Goal: Use online tool/utility: Utilize a website feature to perform a specific function

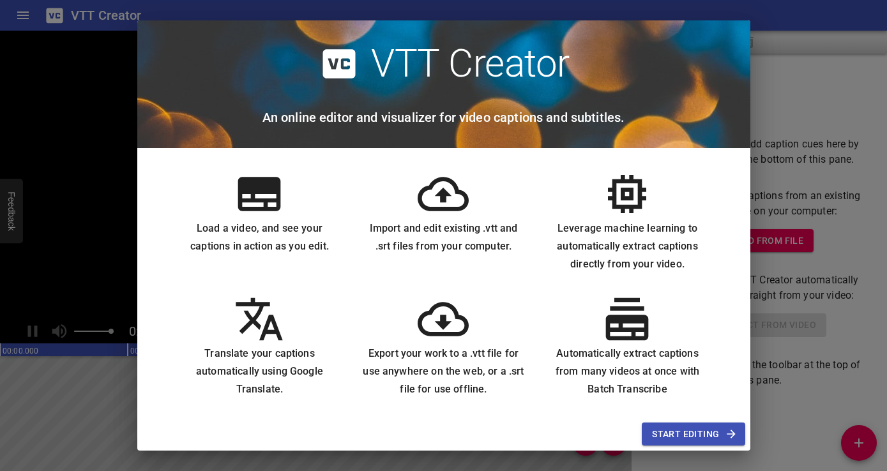
click at [706, 430] on span "Start Editing" at bounding box center [693, 434] width 82 height 16
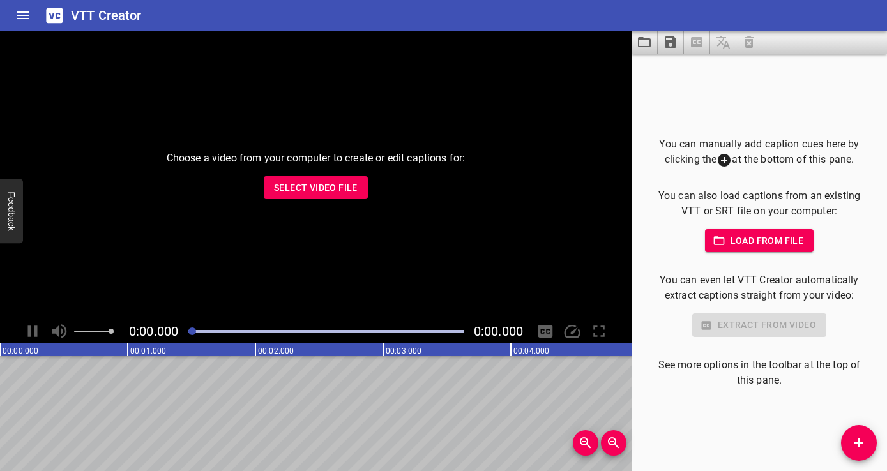
click at [326, 183] on span "Select Video File" at bounding box center [316, 188] width 84 height 16
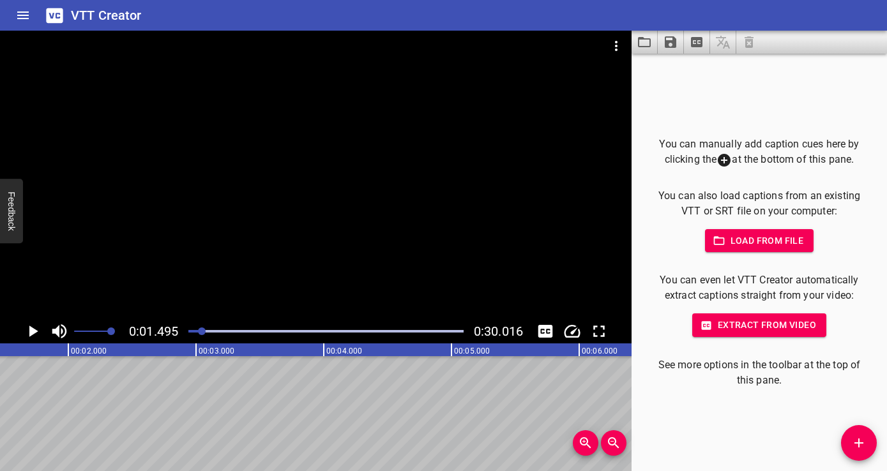
scroll to position [0, 191]
drag, startPoint x: 198, startPoint y: 332, endPoint x: 188, endPoint y: 332, distance: 9.6
click at [188, 332] on div at bounding box center [326, 331] width 290 height 18
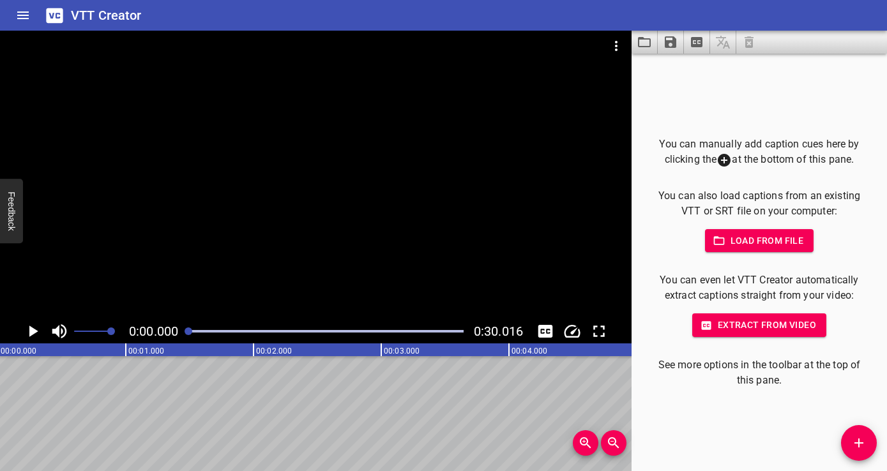
scroll to position [0, 0]
click at [30, 335] on icon "Play/Pause" at bounding box center [33, 331] width 9 height 11
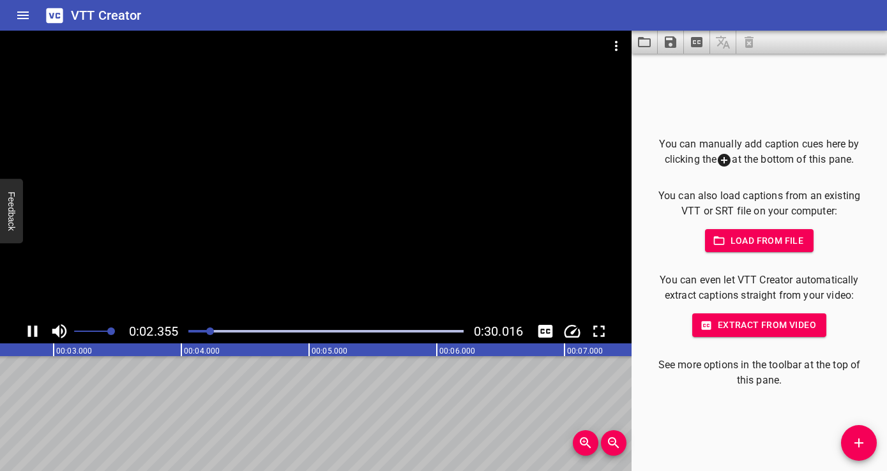
click at [37, 328] on icon "Play/Pause" at bounding box center [33, 331] width 10 height 11
click at [545, 336] on icon "Toggle captions" at bounding box center [545, 331] width 15 height 13
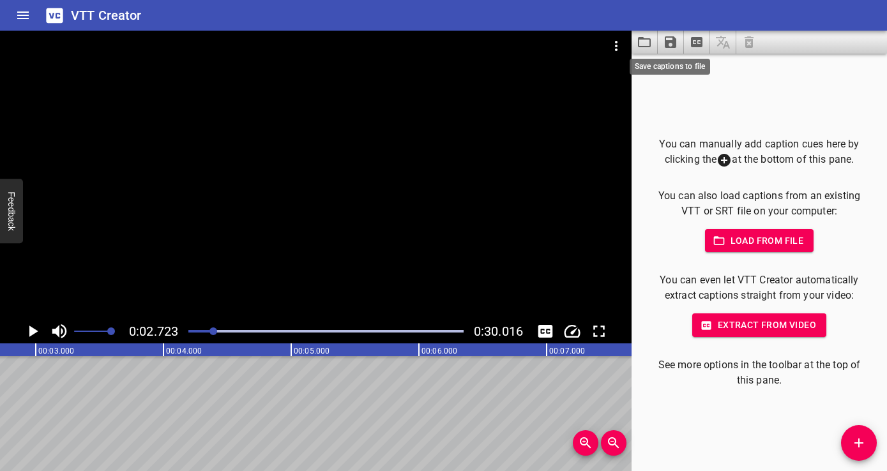
click at [675, 45] on icon "Save captions to file" at bounding box center [670, 41] width 11 height 11
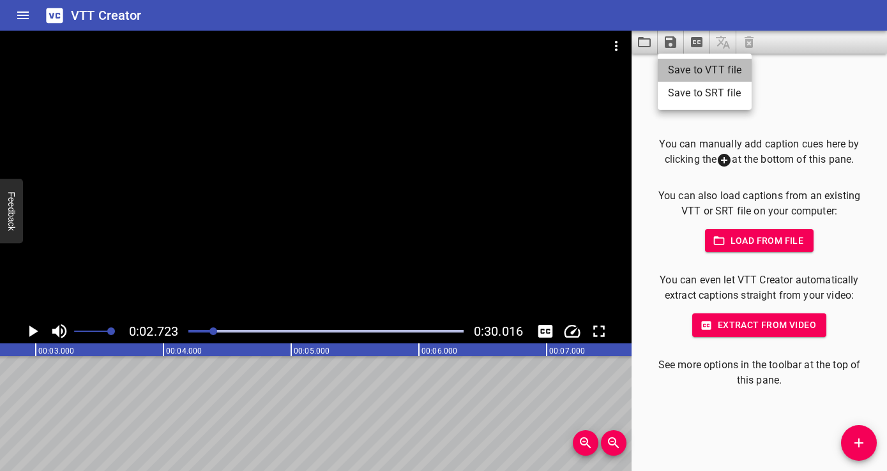
click at [681, 64] on li "Save to VTT file" at bounding box center [705, 70] width 94 height 23
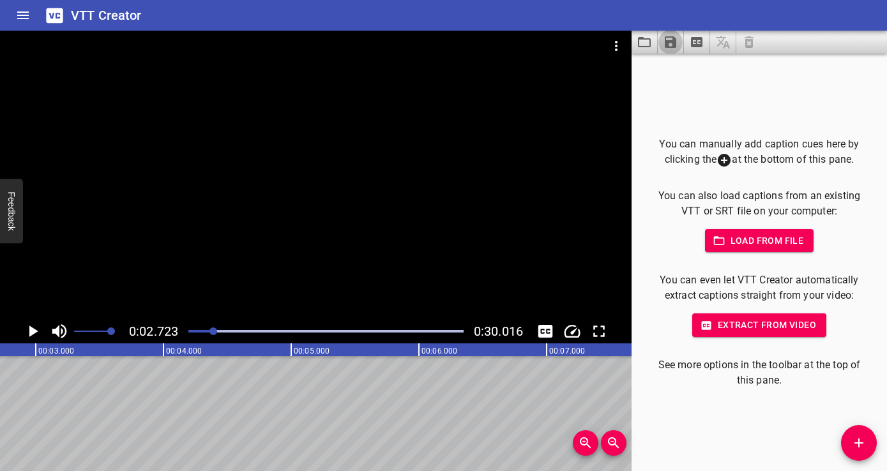
click at [446, 160] on div at bounding box center [315, 175] width 631 height 289
click at [446, 160] on video at bounding box center [315, 175] width 631 height 289
click at [32, 327] on icon "Play/Pause" at bounding box center [32, 331] width 19 height 19
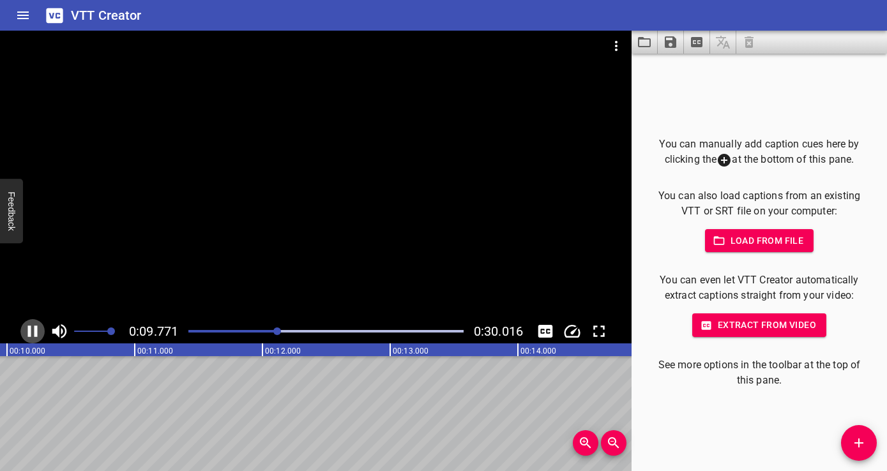
scroll to position [0, 1273]
click at [127, 252] on div at bounding box center [315, 175] width 631 height 289
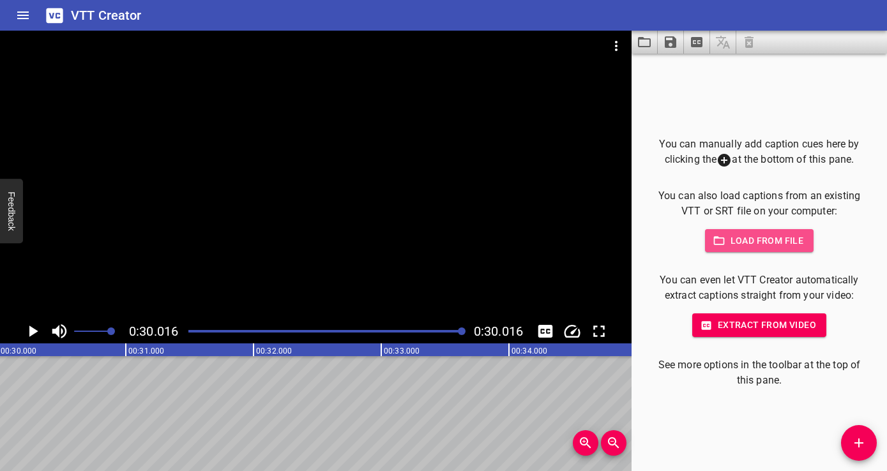
click at [741, 243] on span "Load from file" at bounding box center [759, 241] width 89 height 16
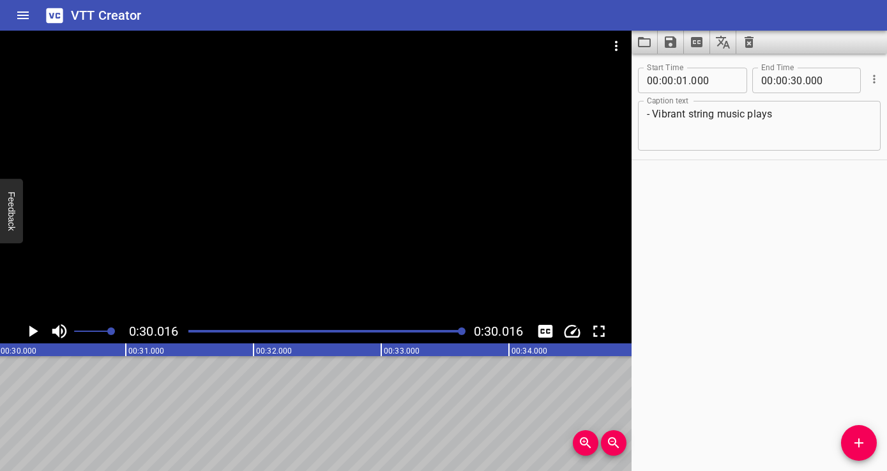
click at [192, 215] on div at bounding box center [315, 175] width 631 height 289
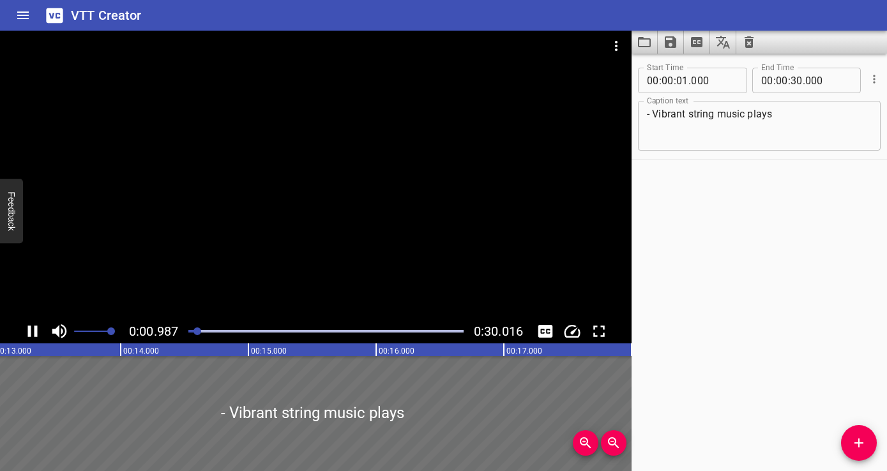
click at [541, 330] on icon "Toggle captions" at bounding box center [545, 331] width 15 height 13
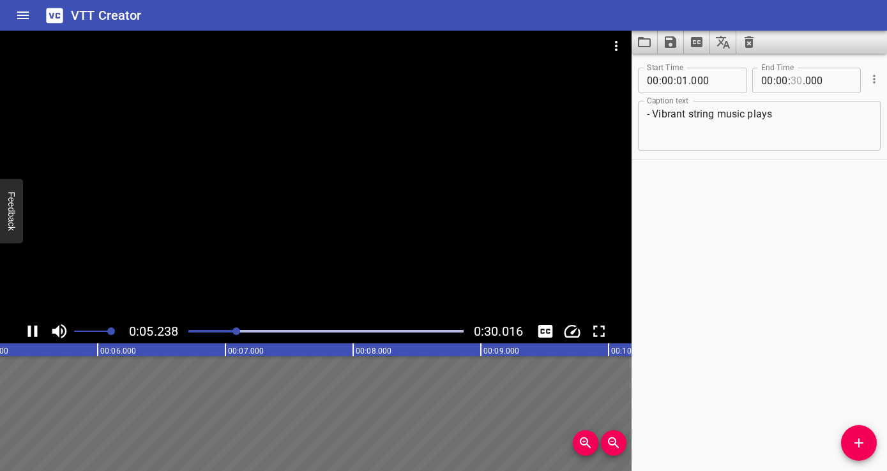
click at [797, 83] on input "number" at bounding box center [796, 81] width 12 height 26
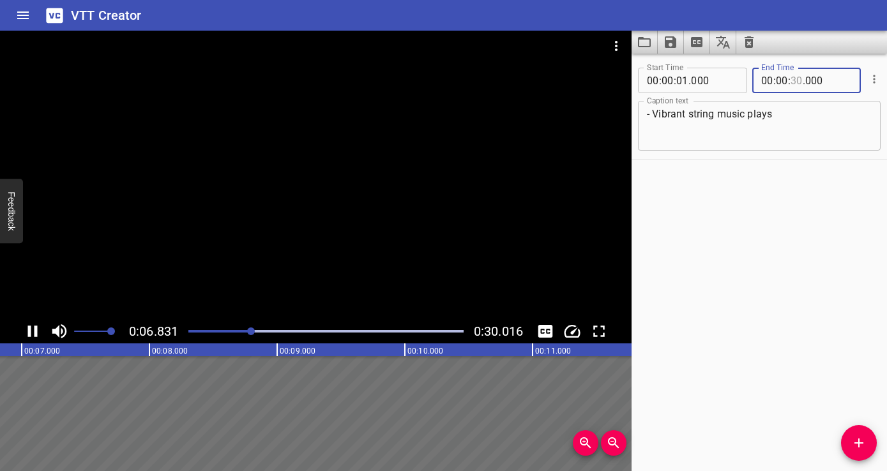
click at [801, 81] on input "number" at bounding box center [796, 81] width 12 height 26
type input "-1"
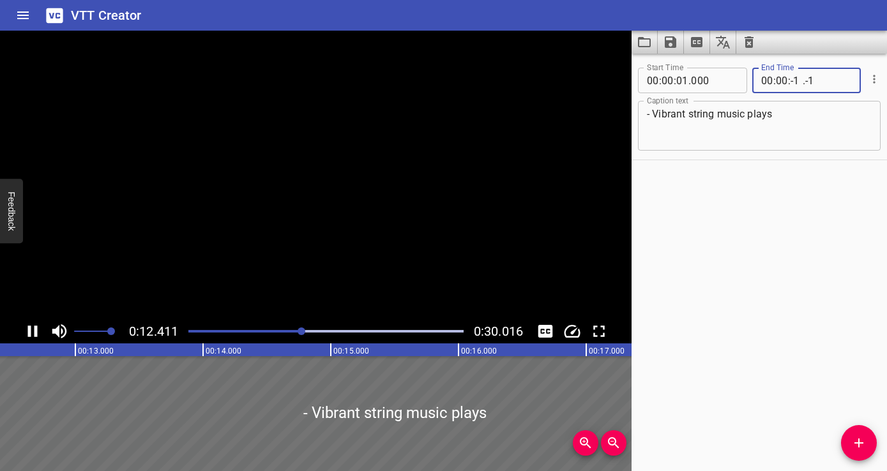
type input "0"
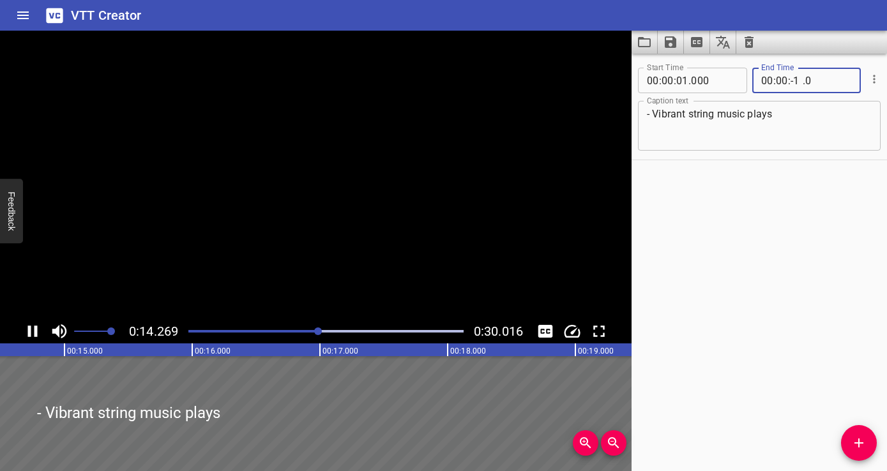
type input "000"
click at [795, 82] on input "number" at bounding box center [796, 81] width 12 height 26
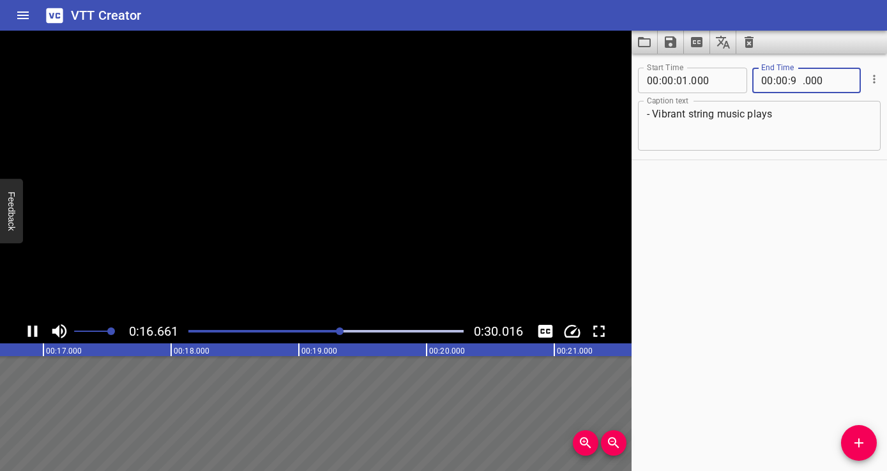
type input "10"
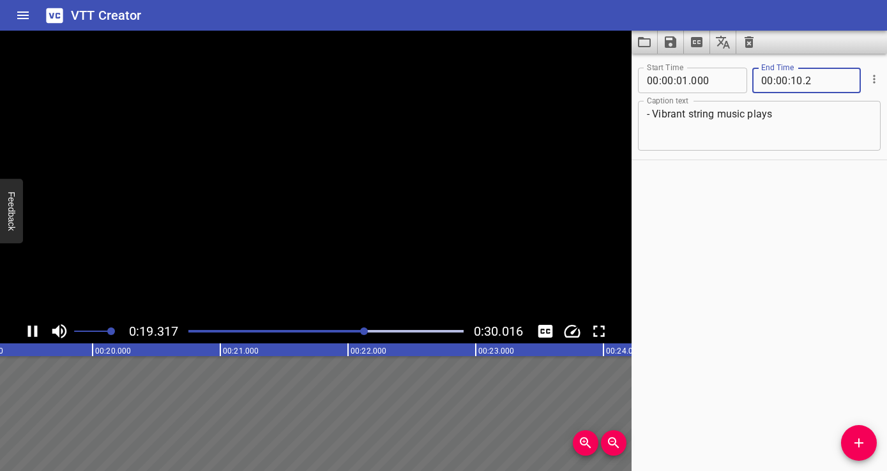
type input "3"
type input "000"
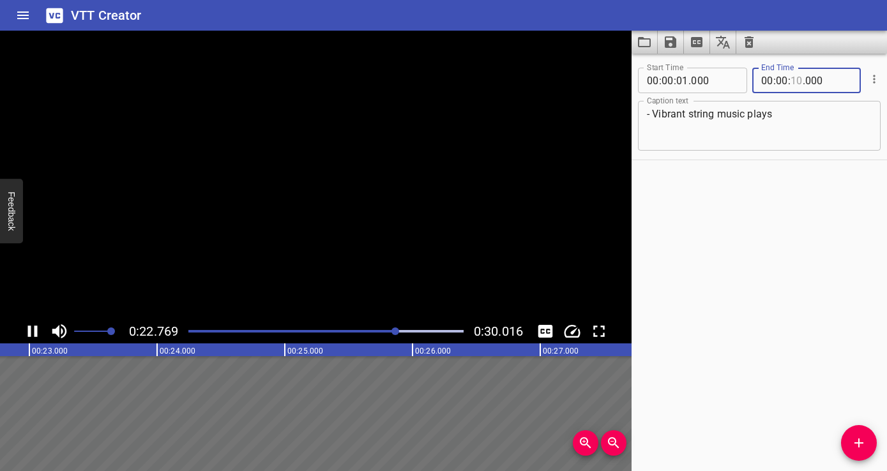
type input "10"
click at [833, 214] on div "Start Time 00 : 00 : 01 . 000 Start Time End Time 00 : 00 : 10 . 000 End Time C…" at bounding box center [758, 263] width 255 height 418
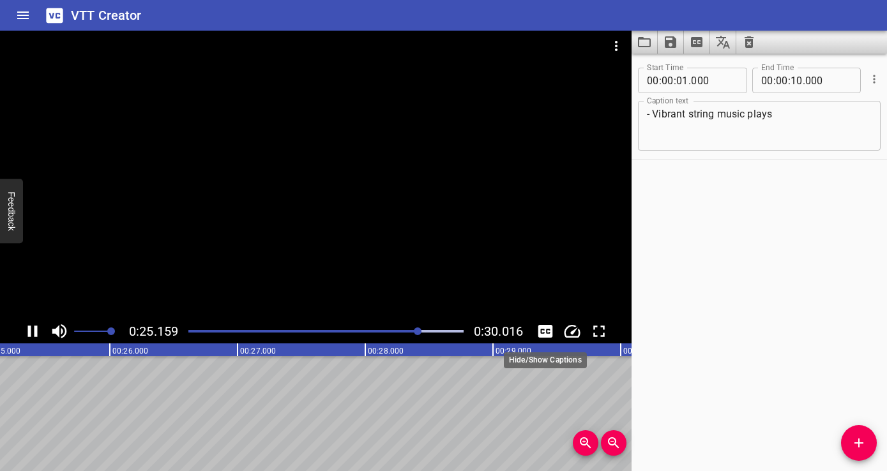
click at [539, 331] on icon "Toggle captions" at bounding box center [545, 331] width 15 height 13
click at [541, 331] on icon "Toggle captions" at bounding box center [545, 331] width 15 height 13
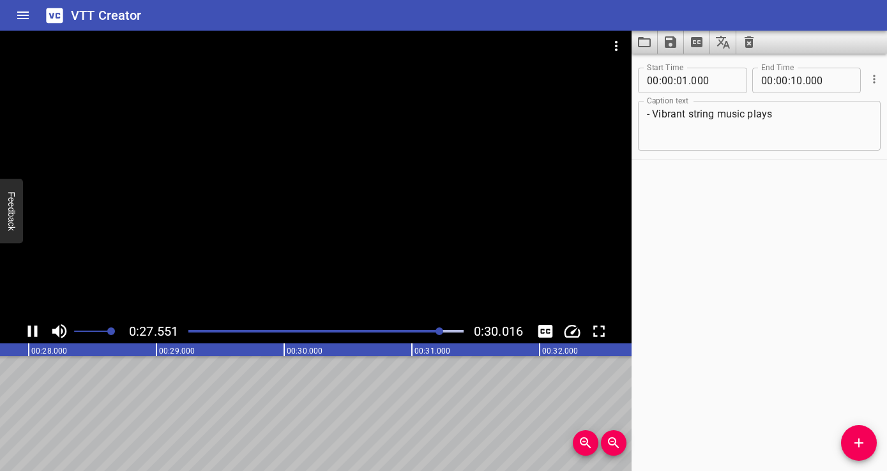
click at [811, 215] on div "Start Time 00 : 00 : 01 . 000 Start Time End Time 00 : 00 : 10 . 000 End Time C…" at bounding box center [758, 263] width 255 height 418
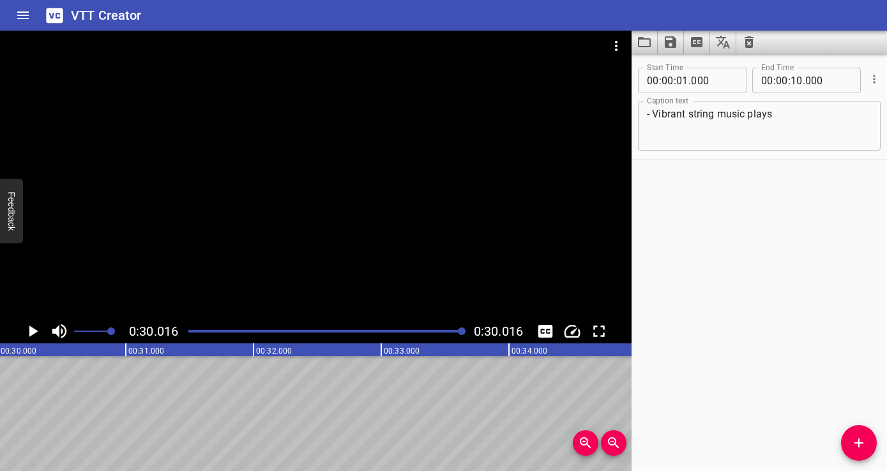
click at [278, 217] on div at bounding box center [315, 175] width 631 height 289
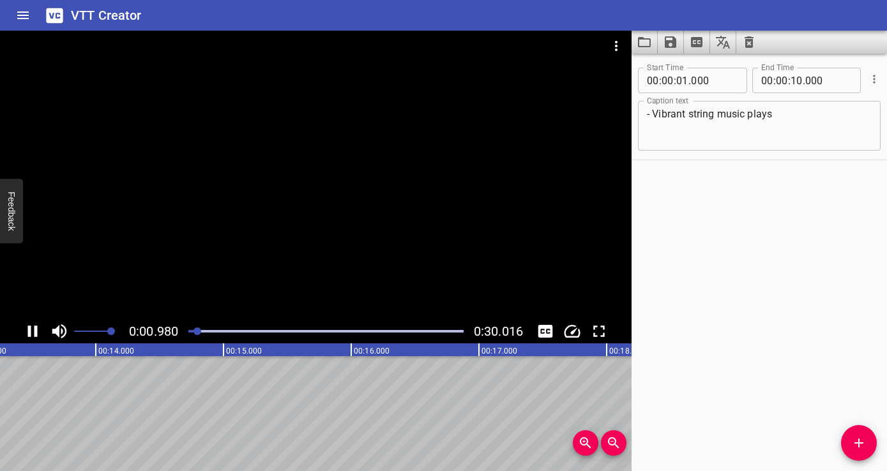
click at [545, 331] on icon "Toggle captions" at bounding box center [545, 331] width 15 height 13
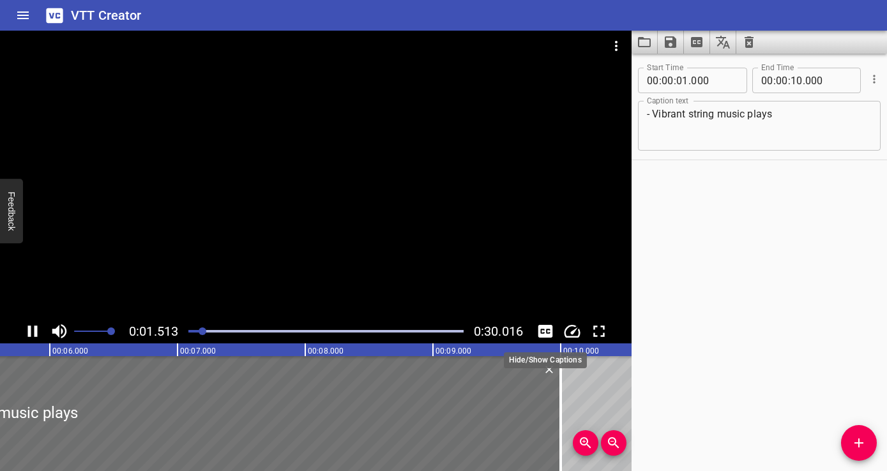
click at [545, 331] on icon "Toggle captions" at bounding box center [545, 331] width 15 height 13
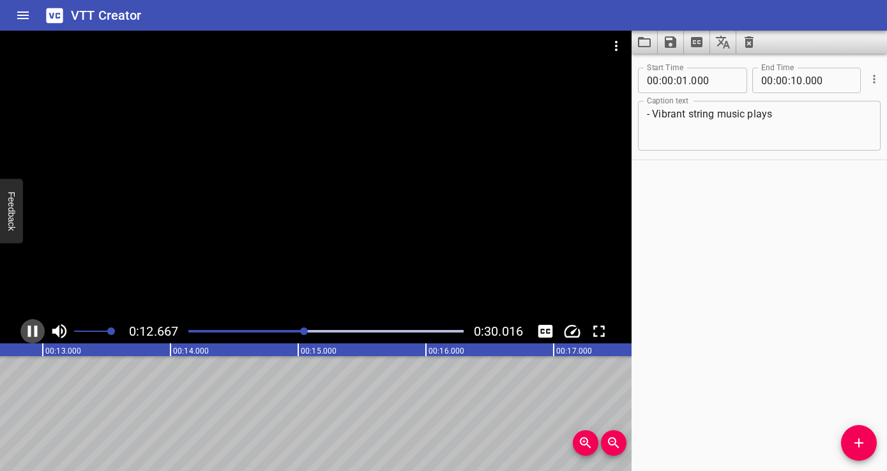
click at [35, 333] on icon "Play/Pause" at bounding box center [33, 331] width 10 height 11
